Goal: Information Seeking & Learning: Learn about a topic

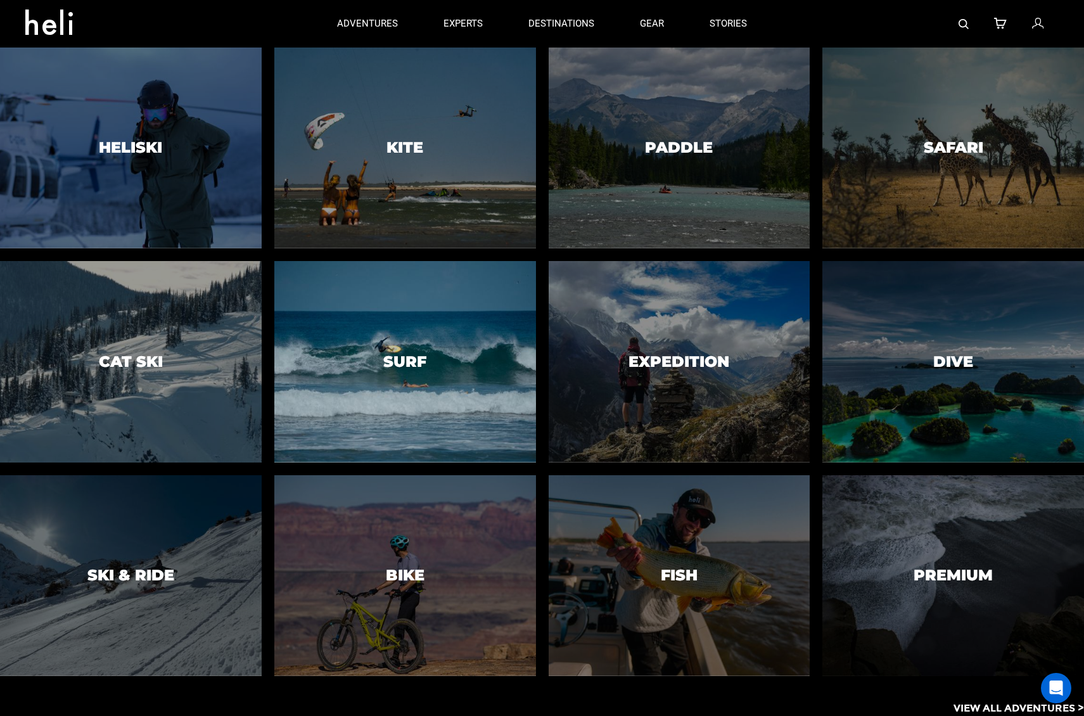
click at [402, 326] on div at bounding box center [405, 361] width 267 height 205
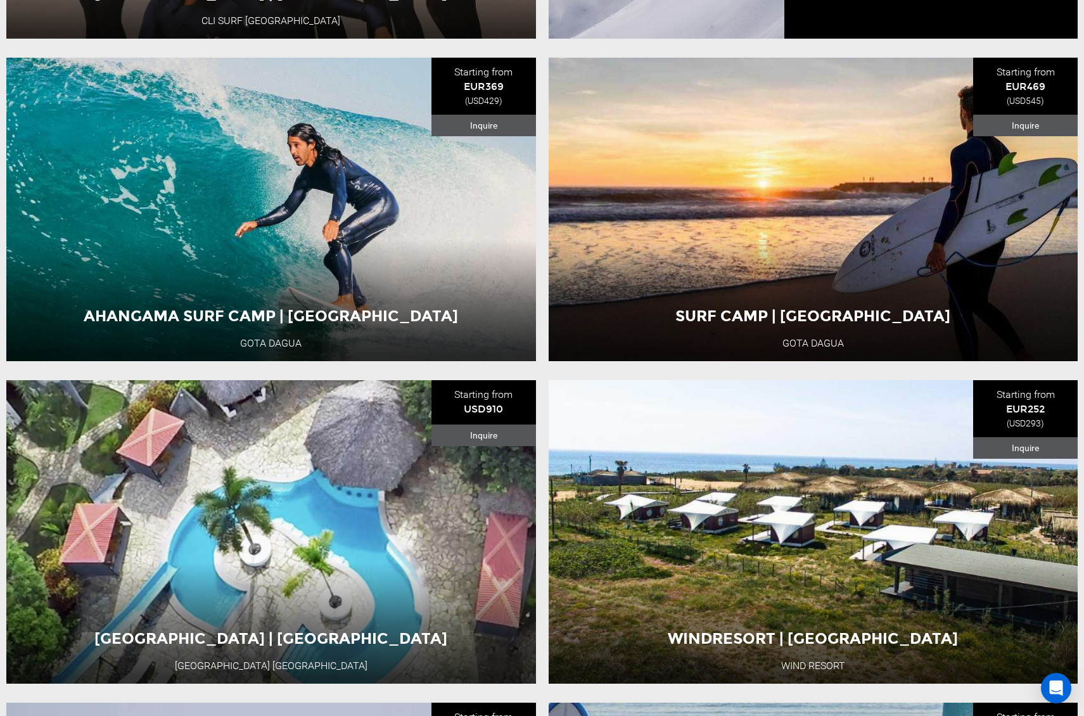
scroll to position [1948, 0]
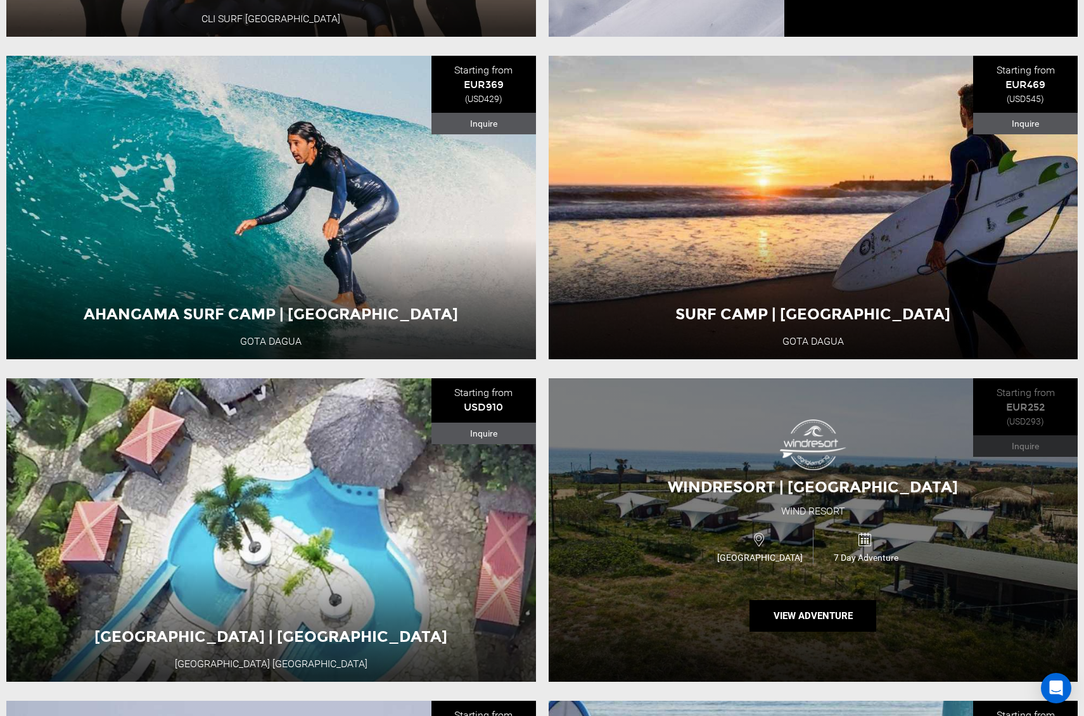
drag, startPoint x: 813, startPoint y: 509, endPoint x: 803, endPoint y: 506, distance: 10.6
click at [813, 509] on div "Wind Resort" at bounding box center [813, 511] width 64 height 15
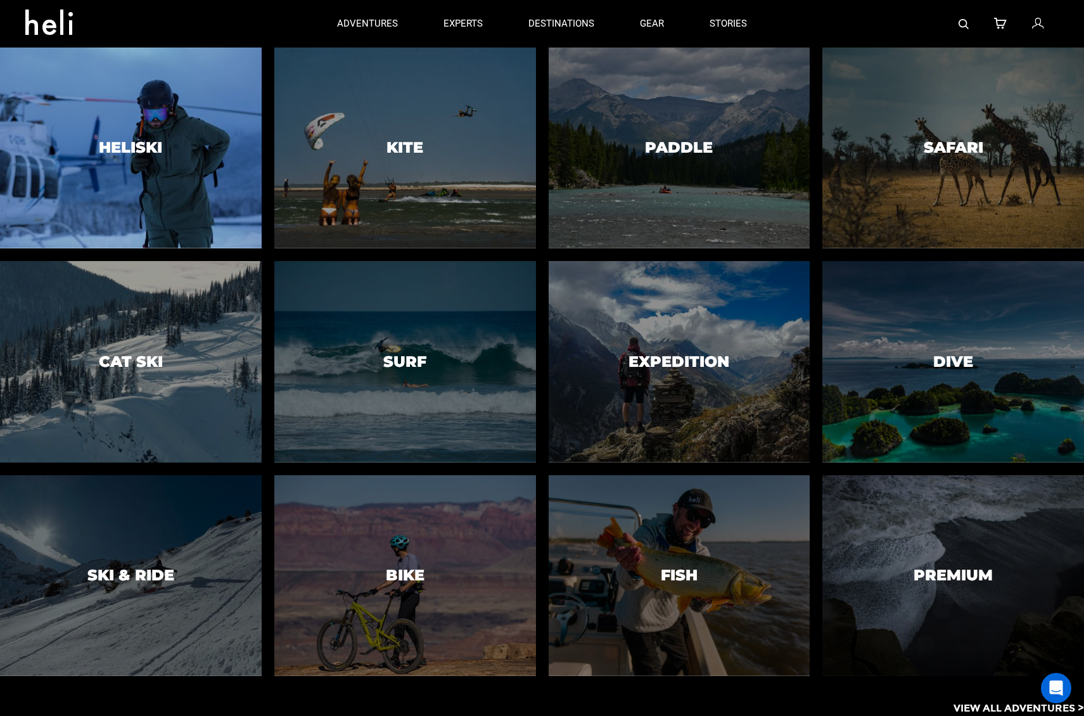
click at [132, 148] on h3 "Heliski" at bounding box center [130, 147] width 63 height 16
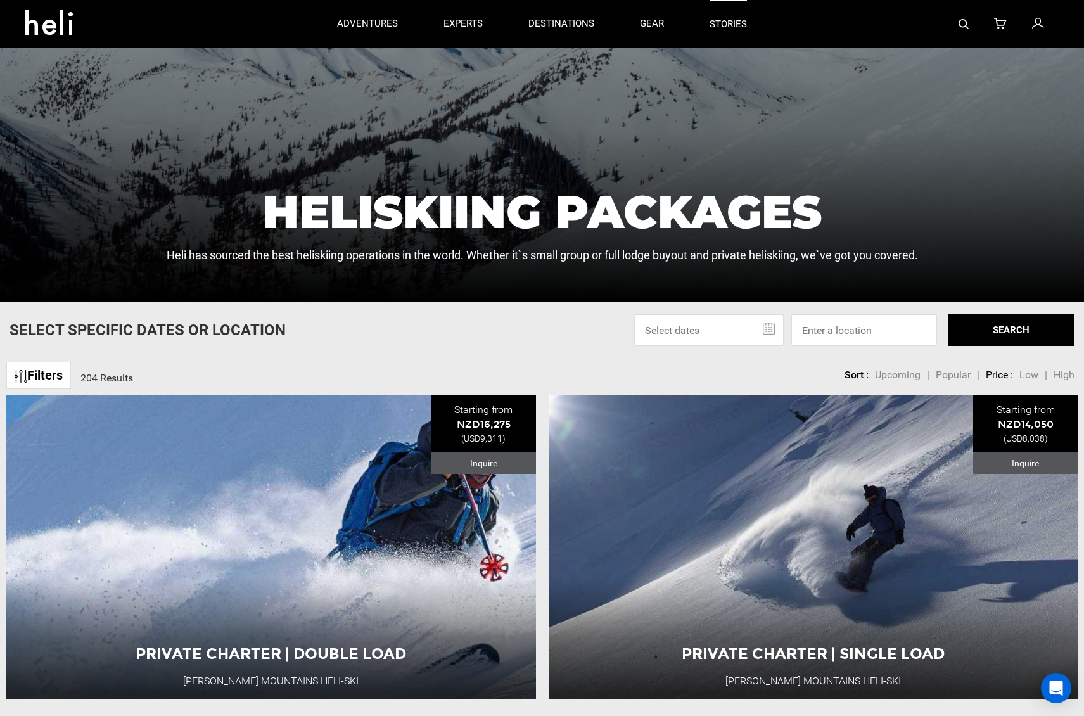
scroll to position [288, 0]
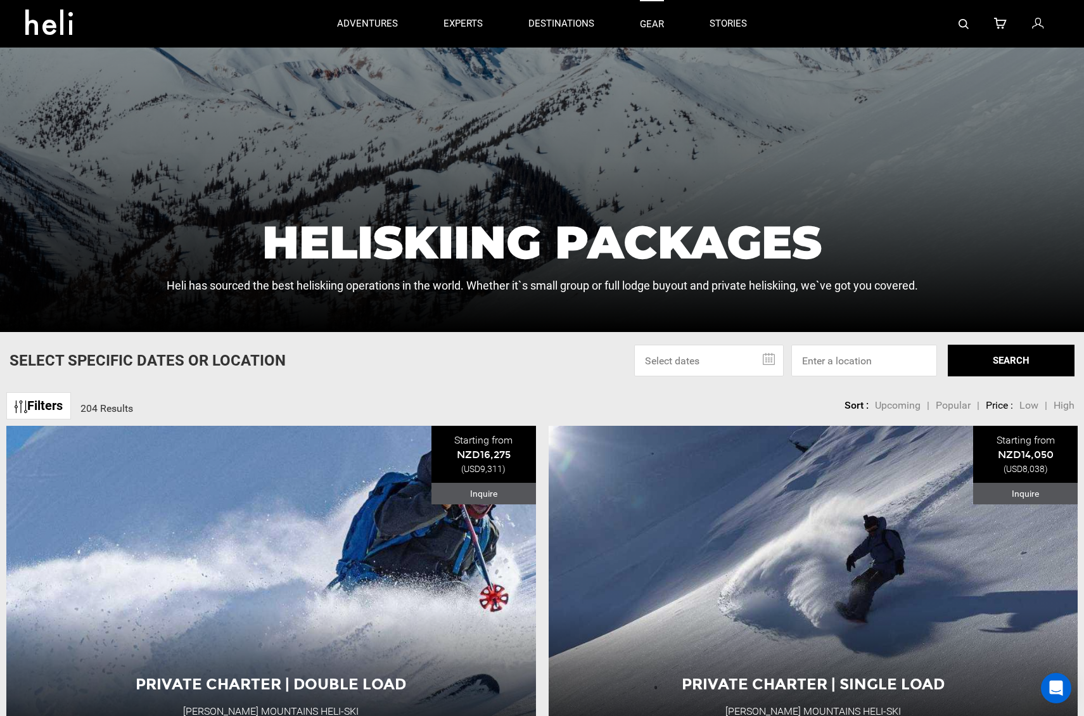
click at [647, 19] on link "gear" at bounding box center [652, 24] width 24 height 48
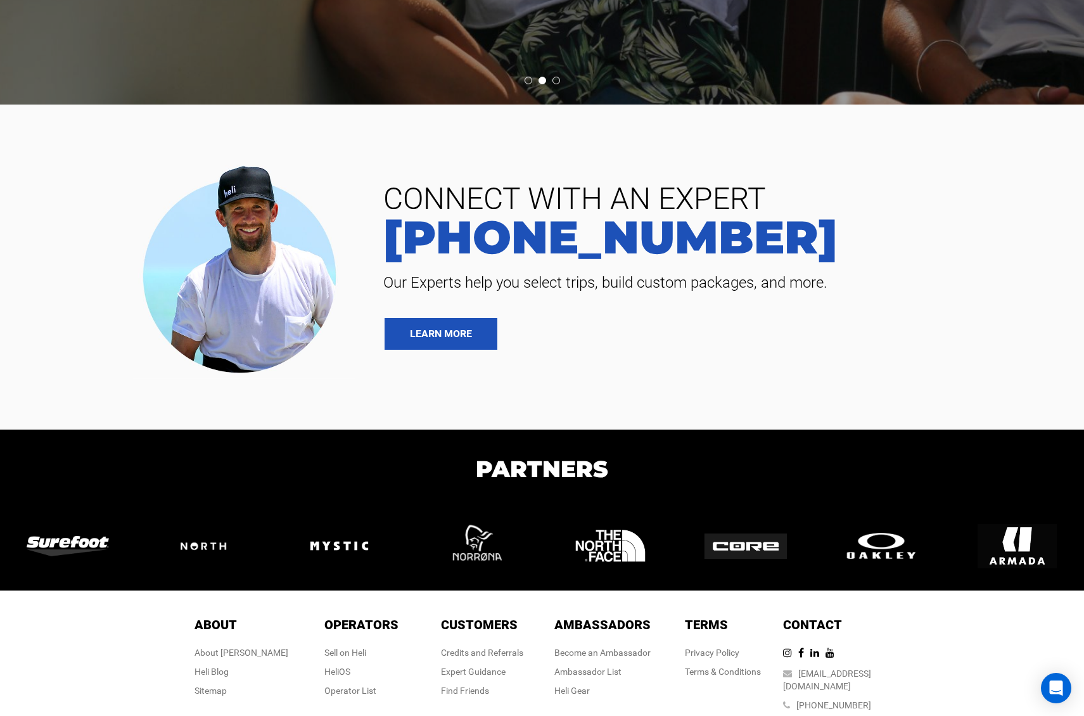
scroll to position [5372, 0]
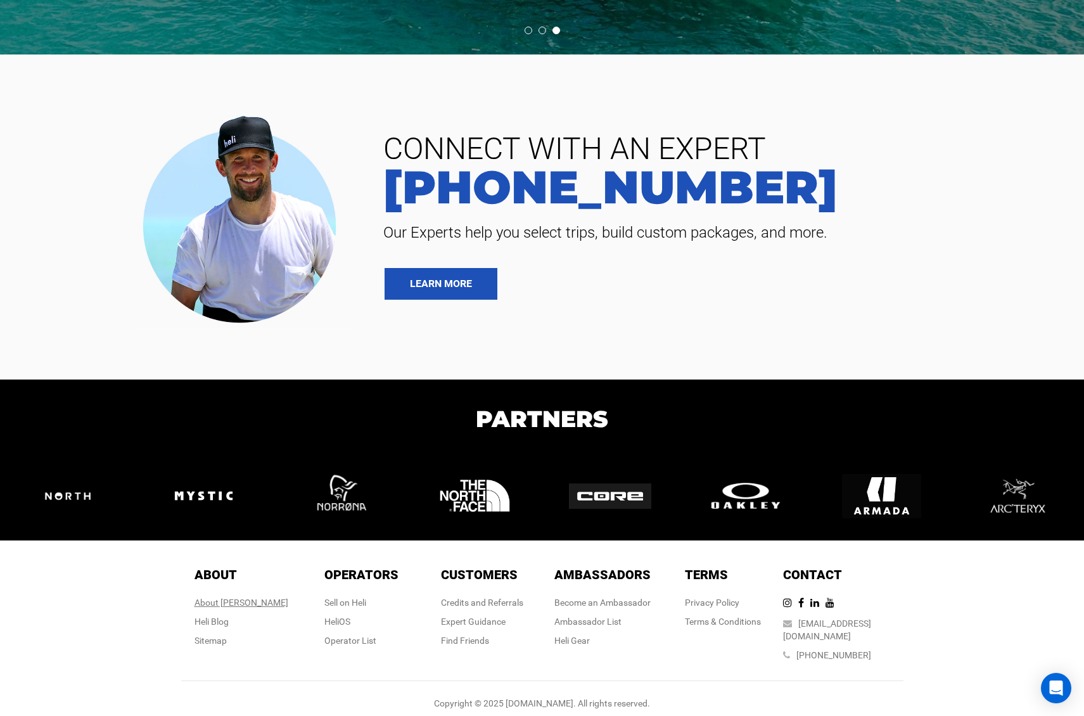
click at [236, 527] on div "About [PERSON_NAME]" at bounding box center [241, 602] width 94 height 13
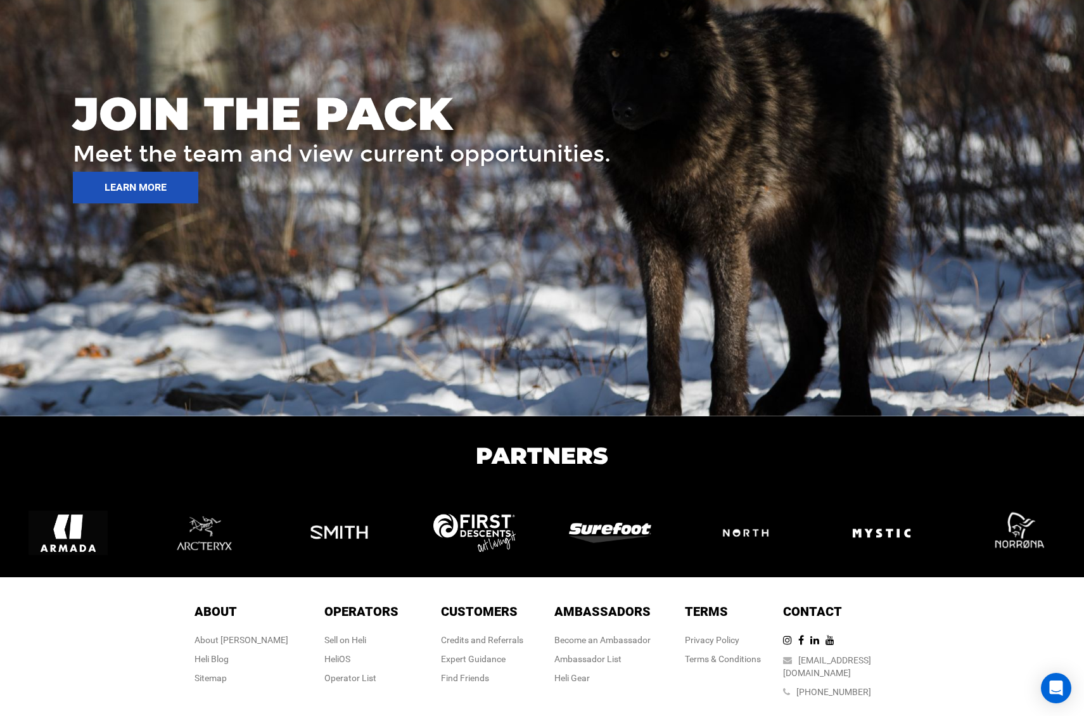
scroll to position [1860, 0]
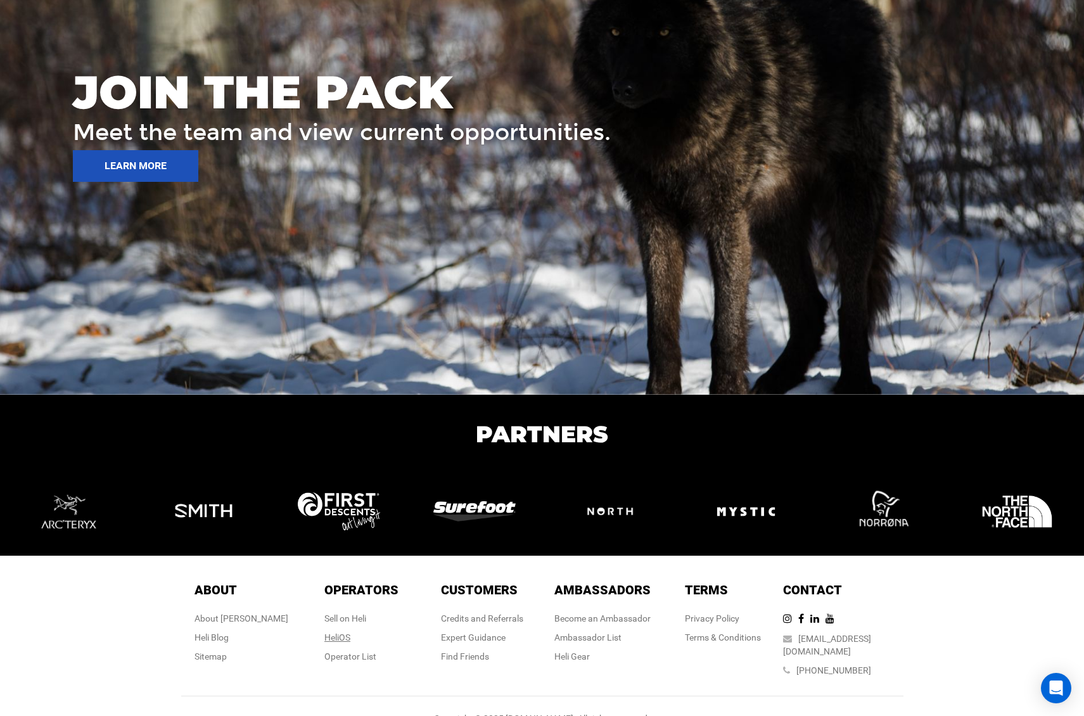
click at [341, 527] on link "HeliOS" at bounding box center [337, 637] width 26 height 10
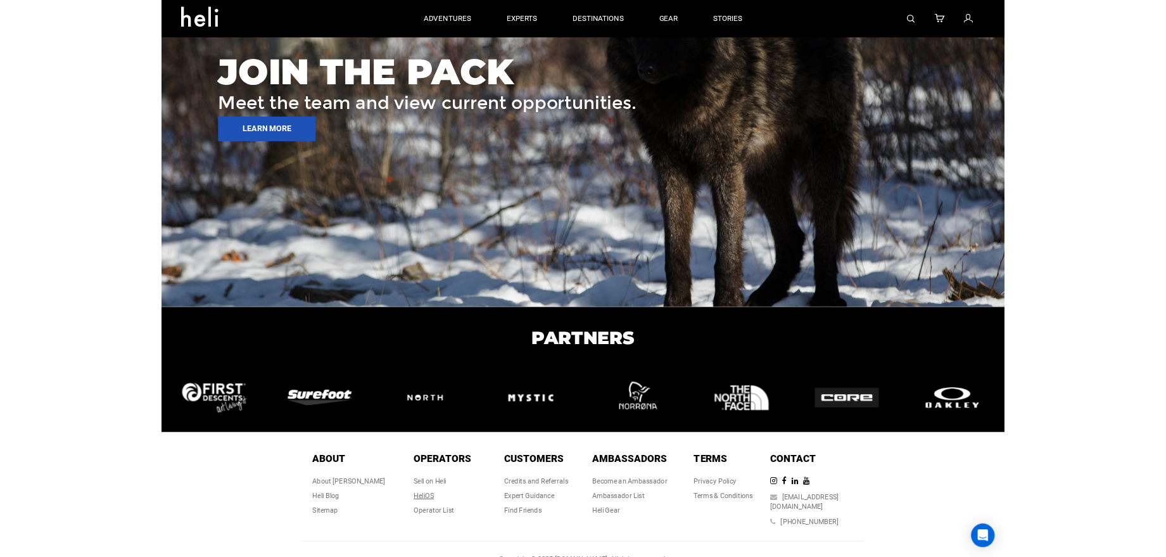
scroll to position [1845, 0]
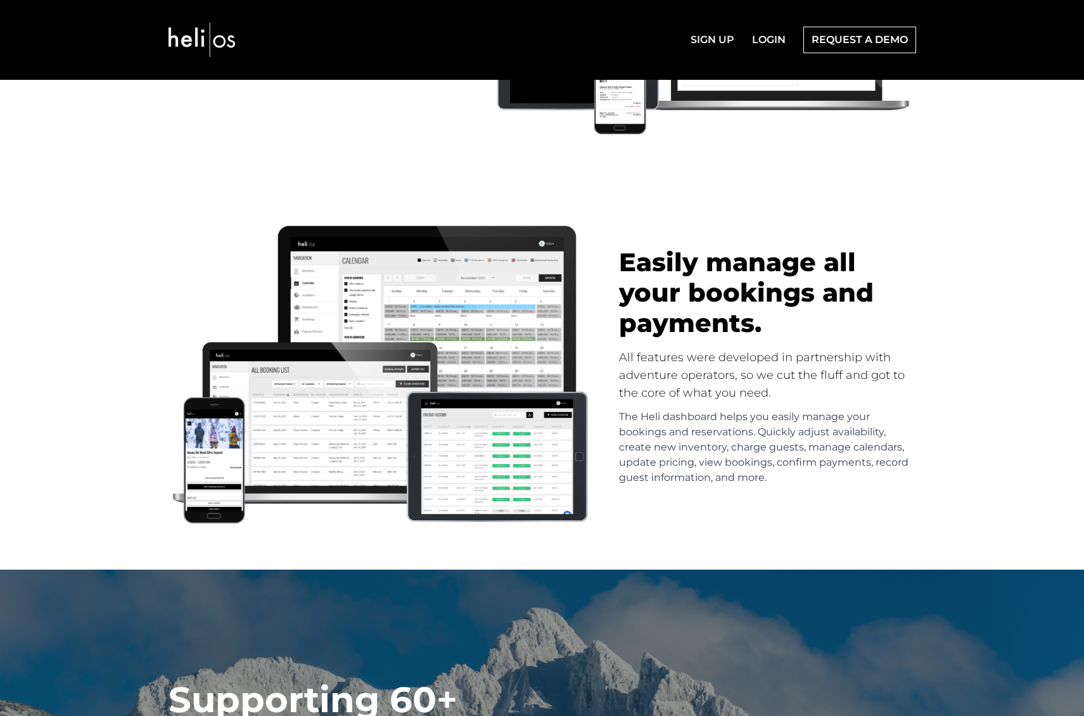
scroll to position [1211, 0]
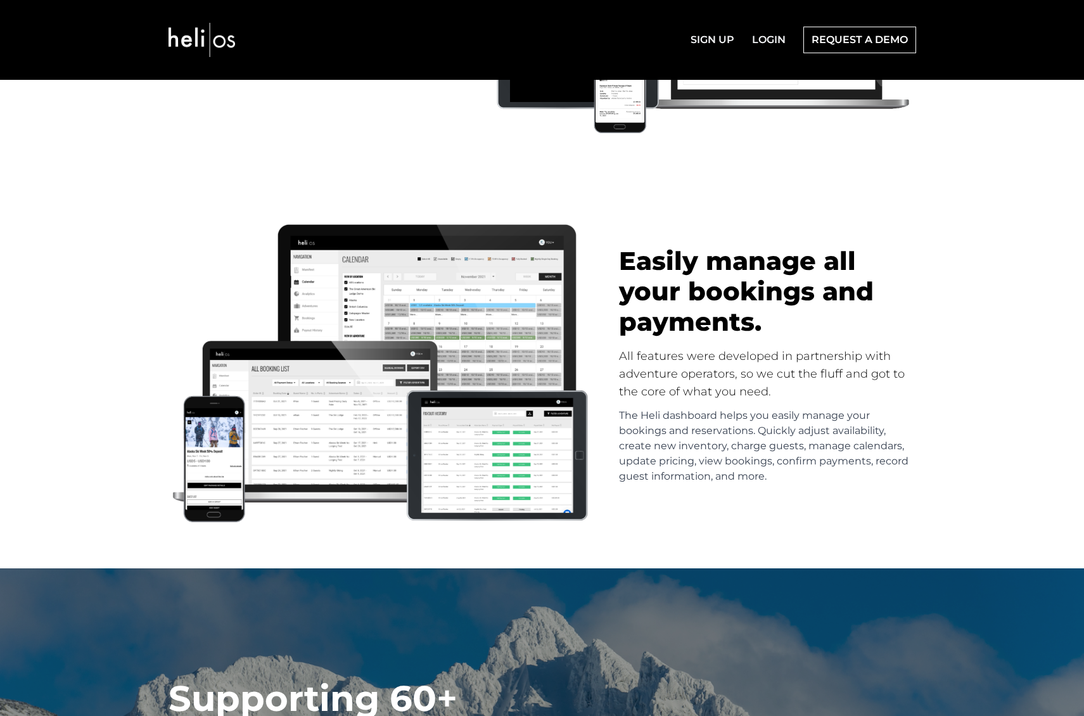
click at [359, 404] on img at bounding box center [381, 373] width 426 height 310
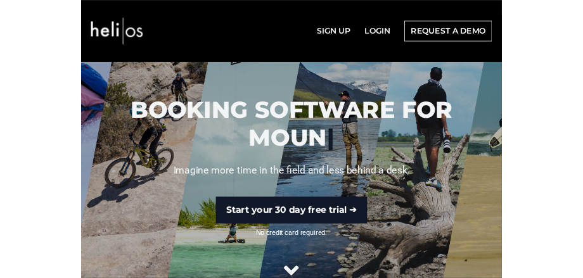
scroll to position [0, 0]
